Goal: Task Accomplishment & Management: Manage account settings

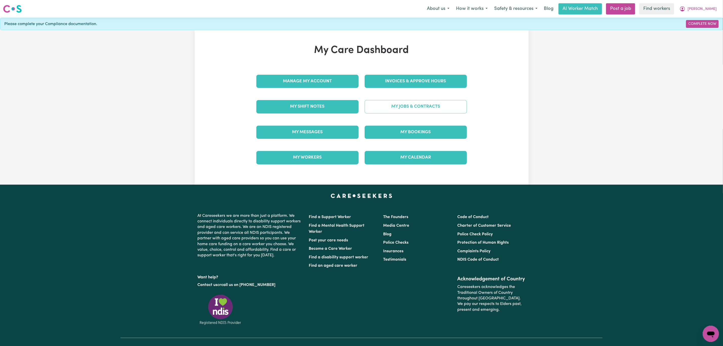
click at [394, 105] on link "My Jobs & Contracts" at bounding box center [416, 106] width 102 height 13
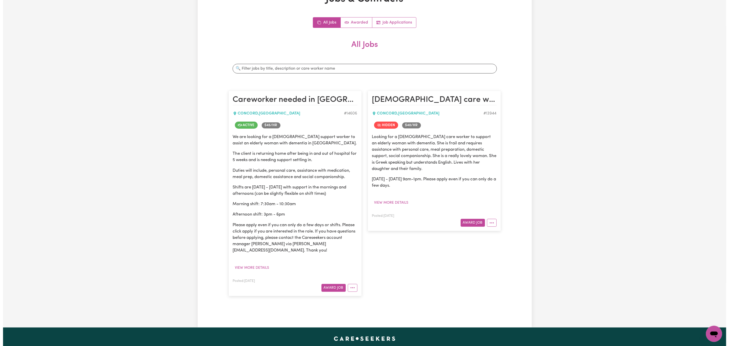
scroll to position [76, 0]
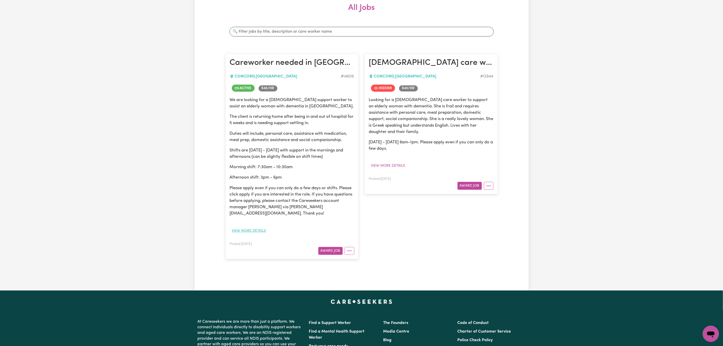
click at [239, 227] on button "View more details" at bounding box center [249, 231] width 39 height 8
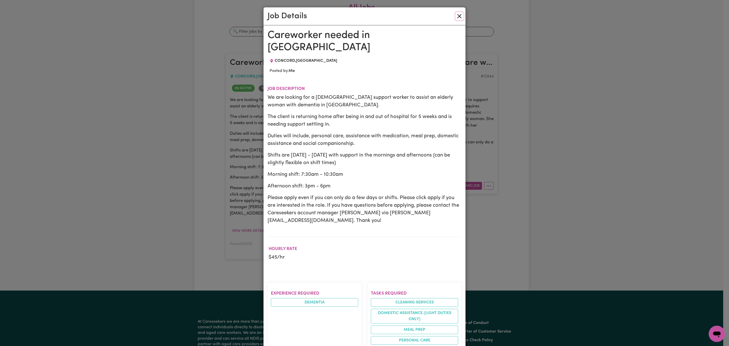
click at [455, 20] on button "Close" at bounding box center [459, 16] width 8 height 8
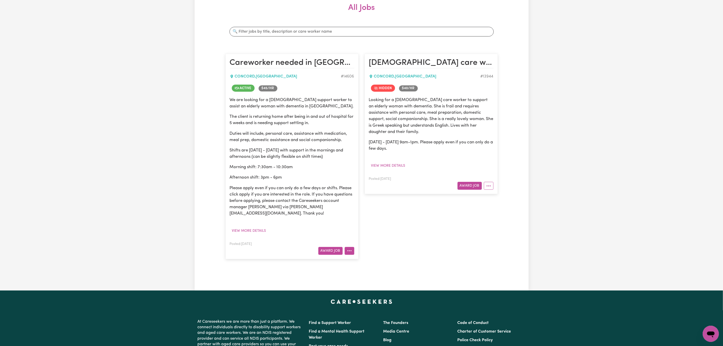
click at [349, 247] on button "More options" at bounding box center [350, 251] width 10 height 8
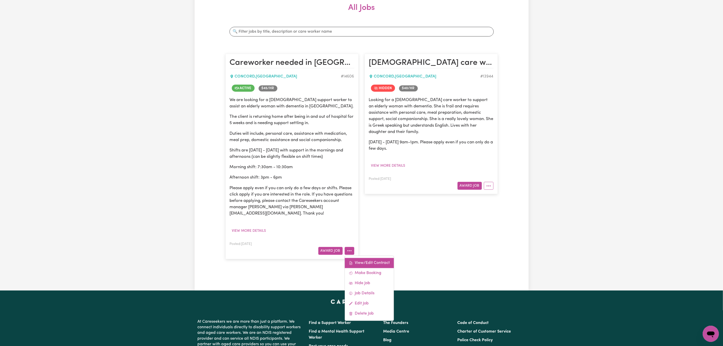
click at [366, 258] on link "View/Edit Contract" at bounding box center [369, 263] width 49 height 10
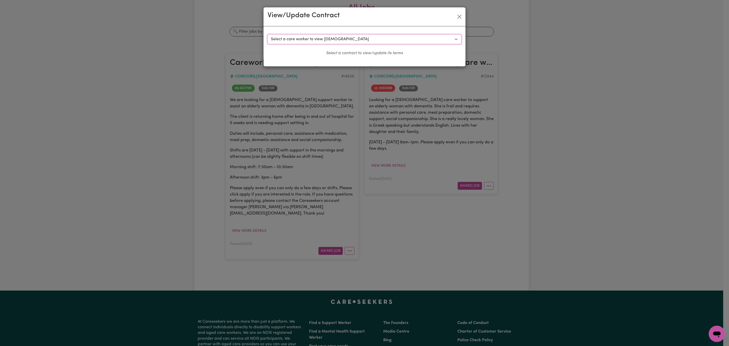
drag, startPoint x: 365, startPoint y: 37, endPoint x: 365, endPoint y: 43, distance: 6.6
click at [365, 37] on select "Select a care worker to view [DEMOGRAPHIC_DATA] #10429 - [PERSON_NAME] (contrac…" at bounding box center [364, 39] width 194 height 10
select select "10041"
click at [267, 34] on select "Select a care worker to view [DEMOGRAPHIC_DATA] #10429 - [PERSON_NAME] (contrac…" at bounding box center [364, 39] width 194 height 10
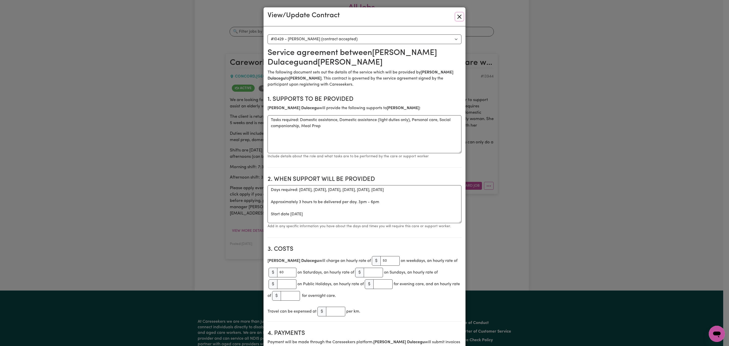
click at [456, 16] on button "Close" at bounding box center [459, 17] width 8 height 8
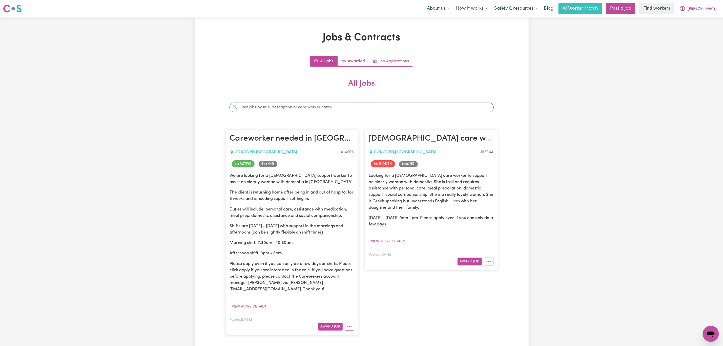
scroll to position [0, 0]
